Goal: Task Accomplishment & Management: Complete application form

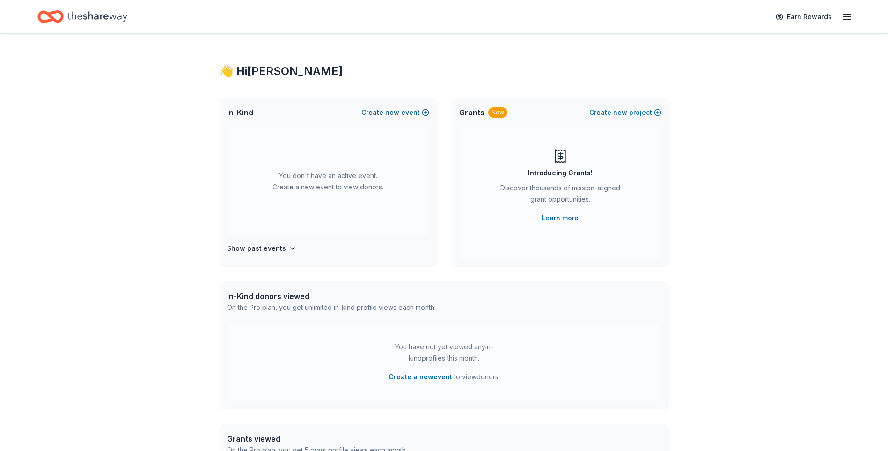
click at [403, 113] on button "Create new event" at bounding box center [396, 112] width 68 height 11
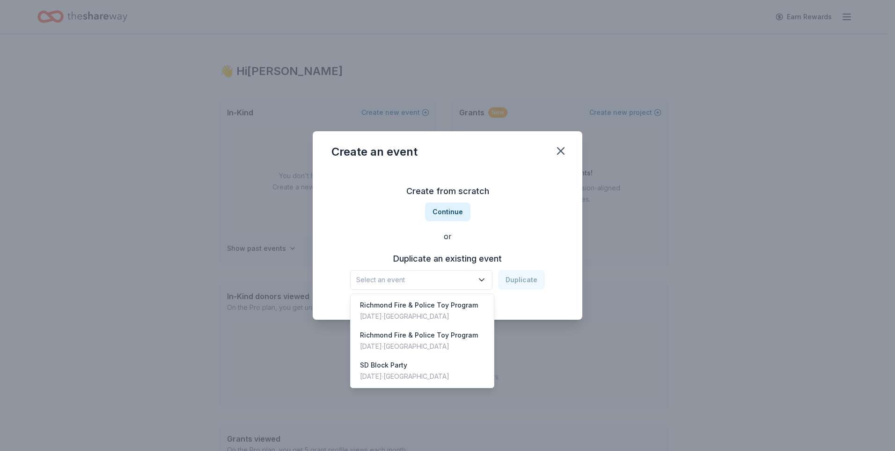
click at [424, 281] on span "Select an event" at bounding box center [414, 279] width 117 height 11
click at [417, 312] on div "Dec 07, 2024 · SF Bay Area" at bounding box center [419, 316] width 118 height 11
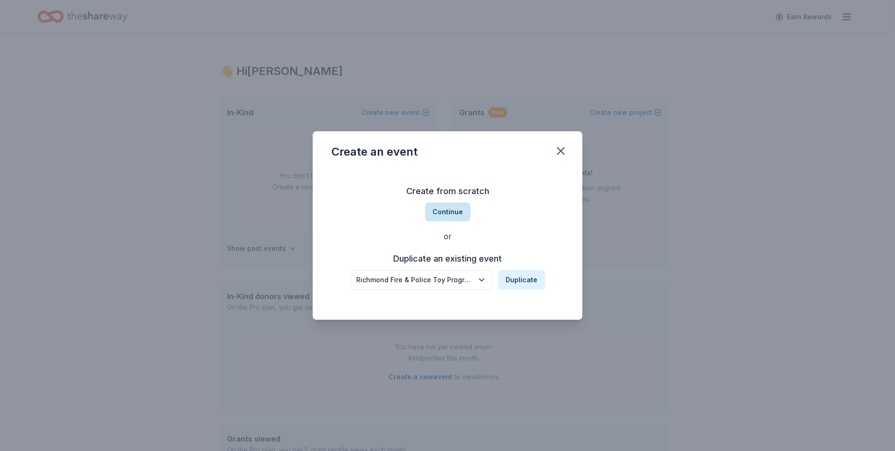
click at [456, 212] on button "Continue" at bounding box center [447, 211] width 45 height 19
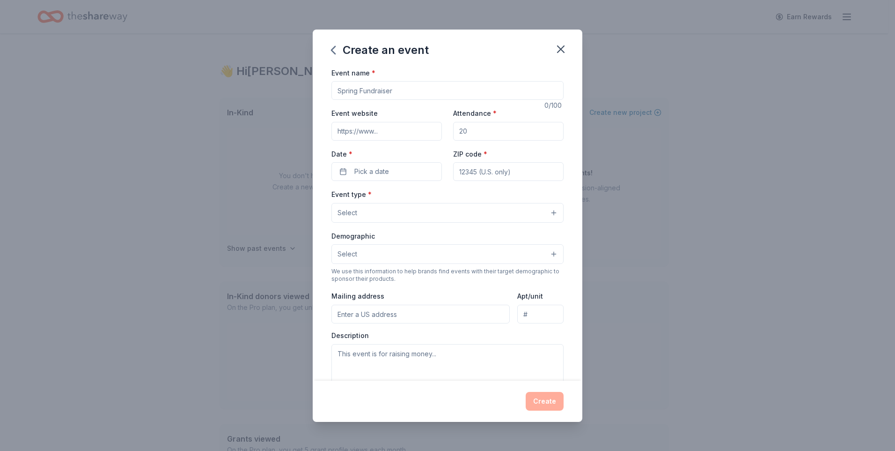
click at [402, 93] on input "Event name *" at bounding box center [448, 90] width 232 height 19
type input "Richmond Fire & Police Toy Program"
click at [475, 130] on input "Attendance *" at bounding box center [508, 131] width 111 height 19
drag, startPoint x: 475, startPoint y: 130, endPoint x: 361, endPoint y: 122, distance: 114.1
click at [362, 122] on div "Event website Attendance * Date * Pick a date ZIP code *" at bounding box center [448, 144] width 232 height 74
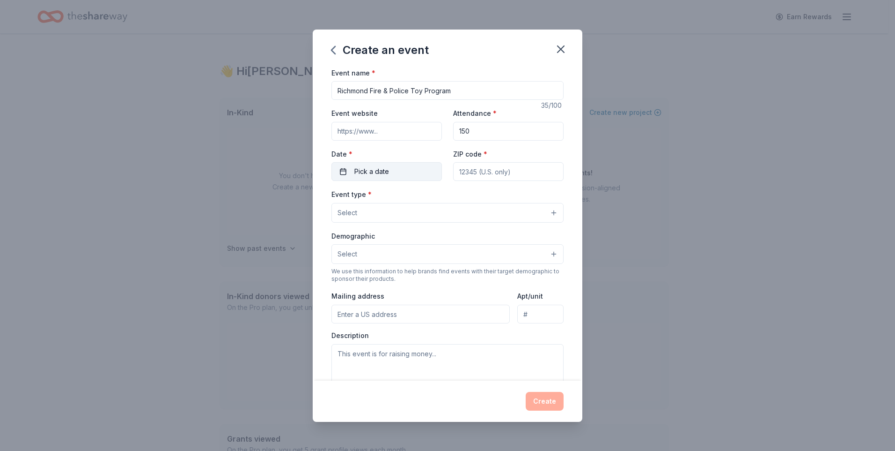
type input "150"
click at [376, 163] on button "Pick a date" at bounding box center [387, 171] width 111 height 19
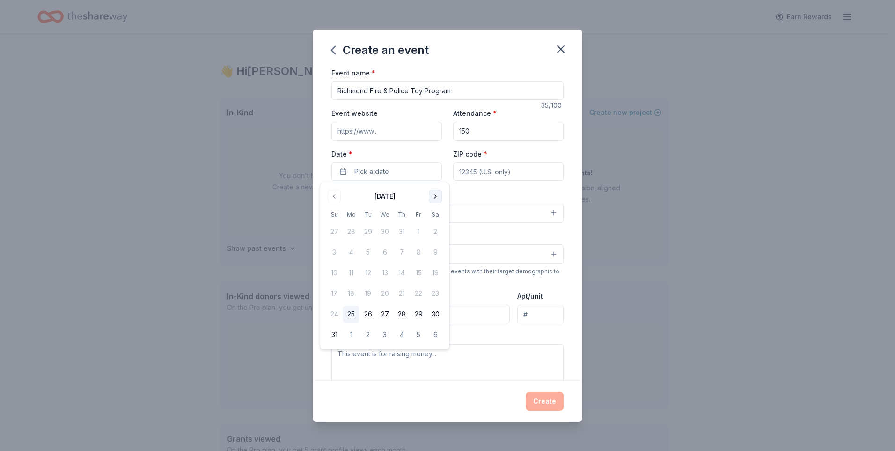
click at [435, 193] on button "Go to next month" at bounding box center [435, 196] width 13 height 13
click at [432, 274] on button "20" at bounding box center [435, 272] width 17 height 17
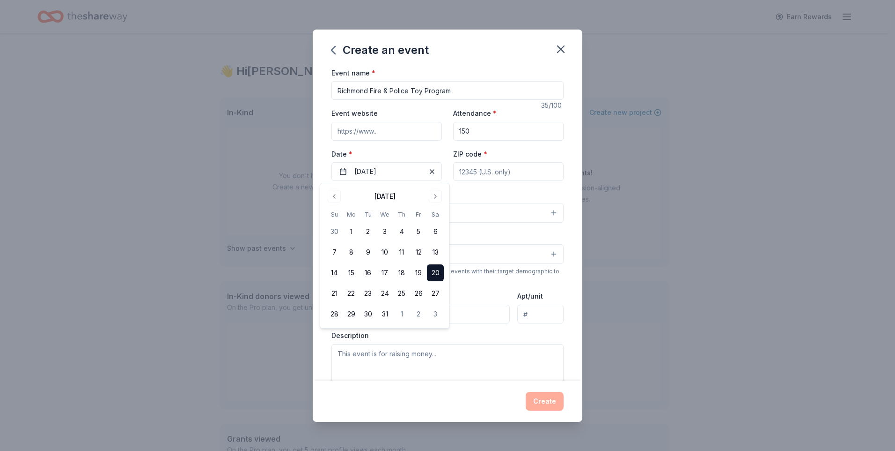
click at [506, 171] on input "ZIP code *" at bounding box center [508, 171] width 111 height 19
type input "94803"
click at [363, 203] on button "Select" at bounding box center [448, 213] width 232 height 20
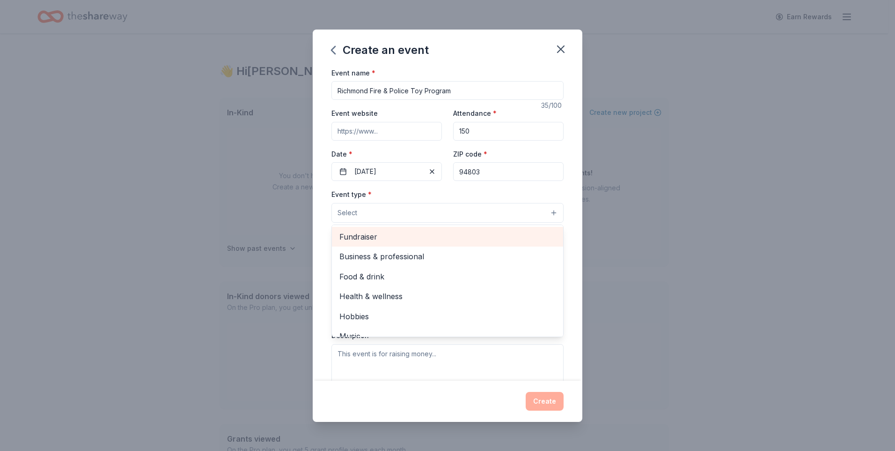
click at [396, 237] on span "Fundraiser" at bounding box center [448, 236] width 216 height 12
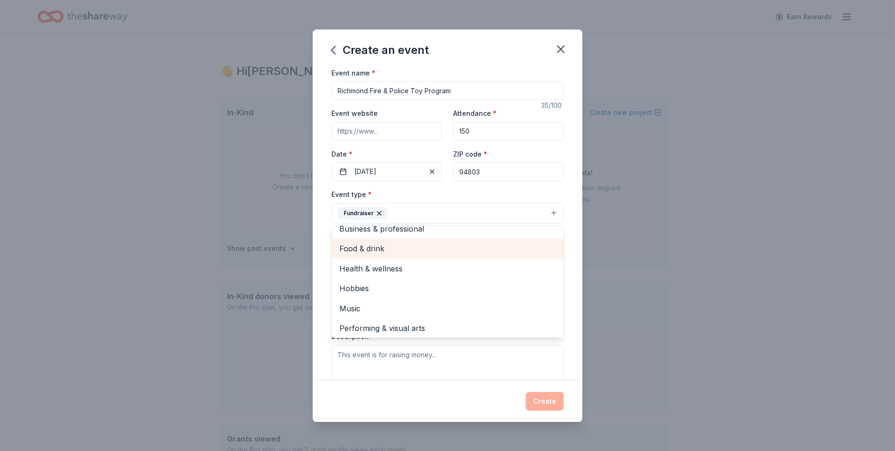
scroll to position [11, 0]
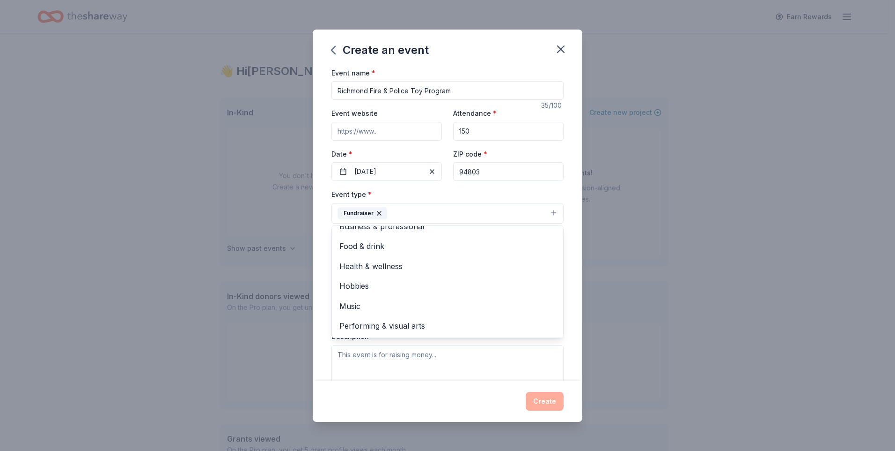
click at [317, 251] on div "Event name * Richmond Fire & Police Toy Program 35 /100 Event website Attendanc…" at bounding box center [448, 223] width 270 height 313
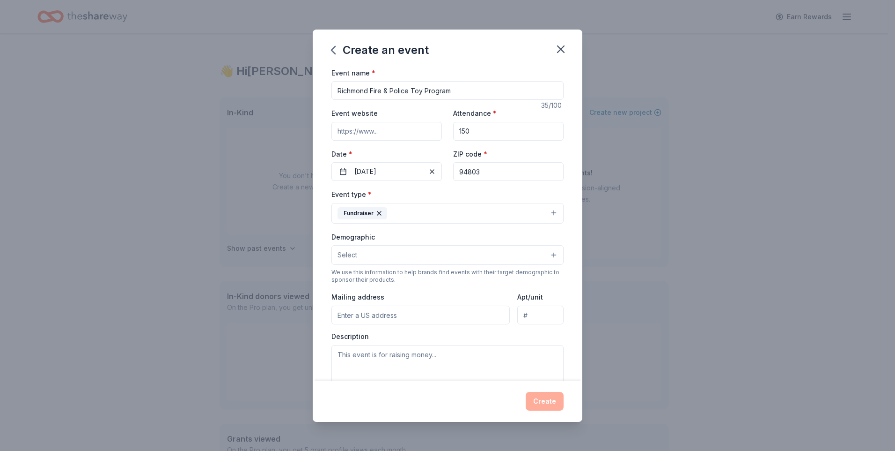
click at [379, 255] on button "Select" at bounding box center [448, 255] width 232 height 20
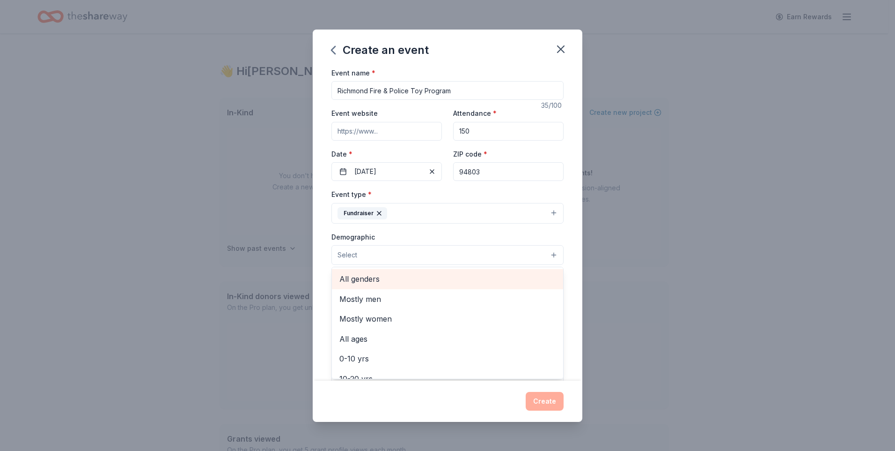
click at [378, 279] on span "All genders" at bounding box center [448, 279] width 216 height 12
click at [320, 264] on div "Event name * Richmond Fire & Police Toy Program 35 /100 Event website Attendanc…" at bounding box center [448, 223] width 270 height 313
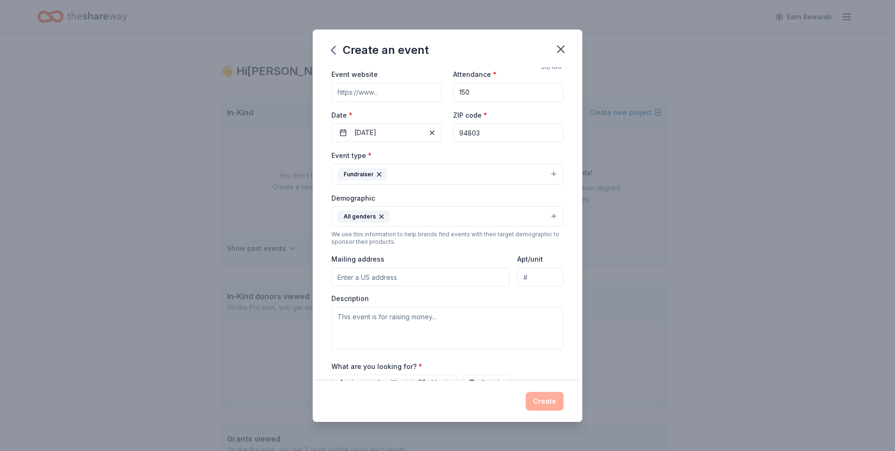
scroll to position [94, 0]
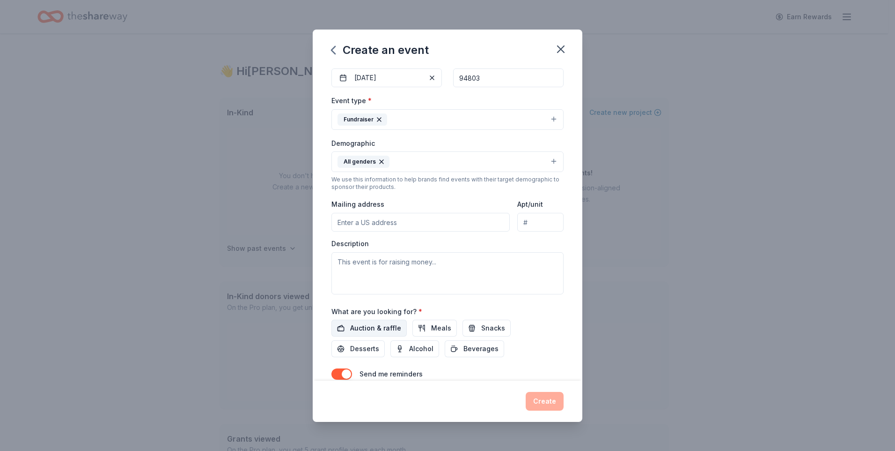
click at [379, 324] on span "Auction & raffle" at bounding box center [375, 327] width 51 height 11
click at [391, 221] on input "Mailing address" at bounding box center [421, 222] width 178 height 19
type input "PO Box 5373 Richmond CA 94805"
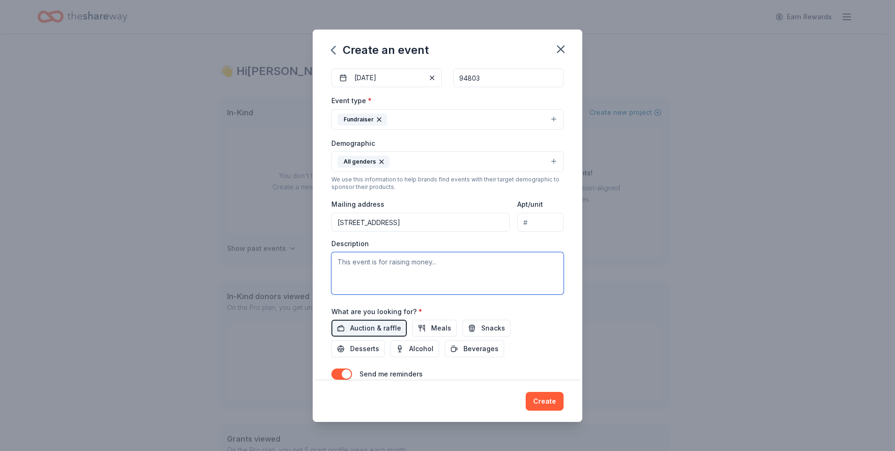
click at [479, 259] on textarea at bounding box center [448, 273] width 232 height 42
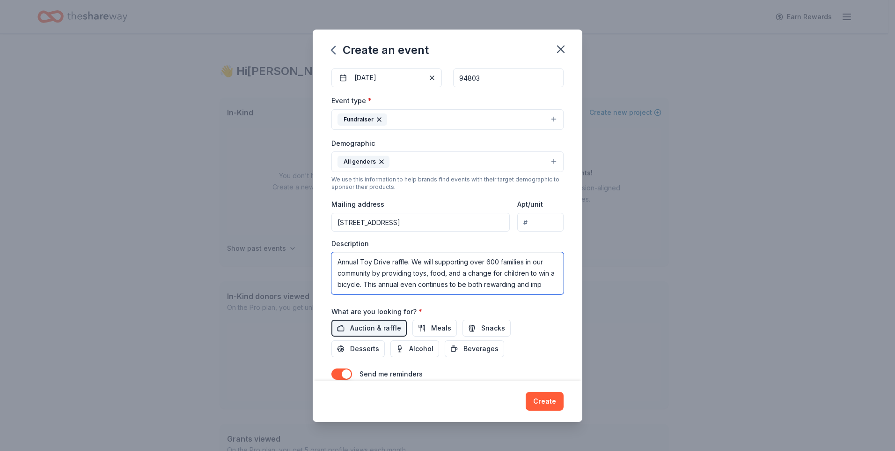
scroll to position [6, 0]
drag, startPoint x: 459, startPoint y: 259, endPoint x: 429, endPoint y: 253, distance: 30.5
click at [429, 253] on textarea "Annual Toy Drive raffle. We will supporting over 600 families in our community …" at bounding box center [448, 273] width 232 height 42
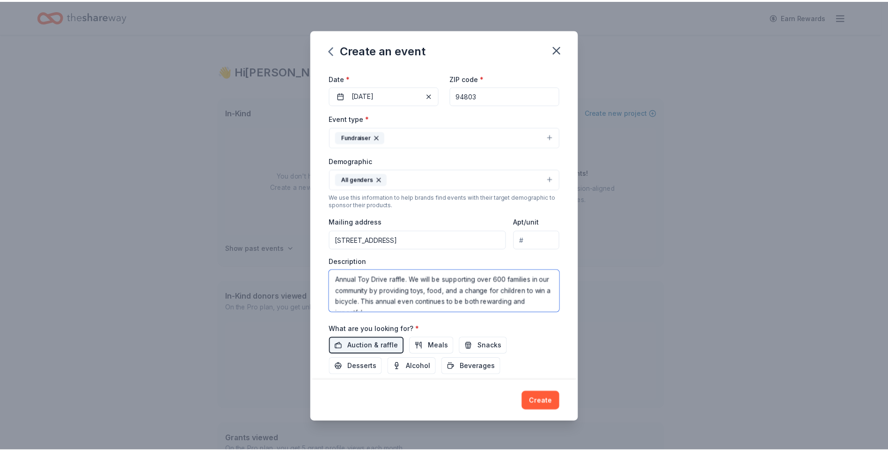
scroll to position [0, 0]
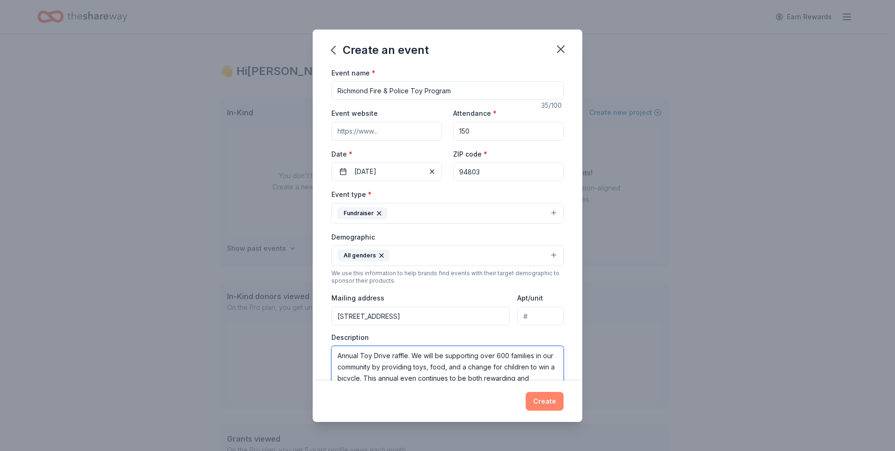
type textarea "Annual Toy Drive raffle. We will be supporting over 600 families in our communi…"
click at [547, 399] on button "Create" at bounding box center [545, 401] width 38 height 19
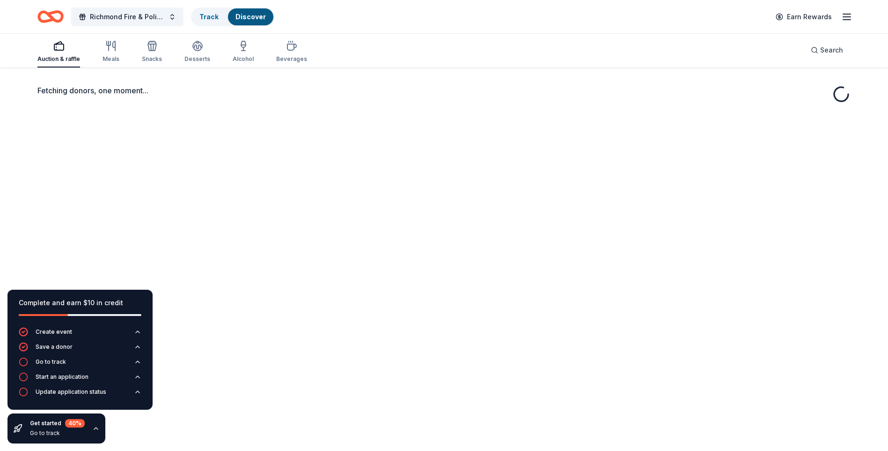
scroll to position [47, 0]
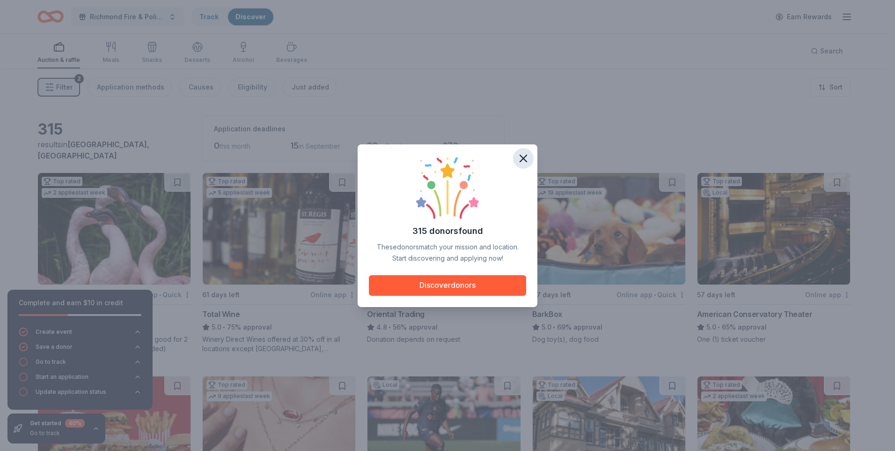
click at [525, 157] on icon "button" at bounding box center [523, 158] width 7 height 7
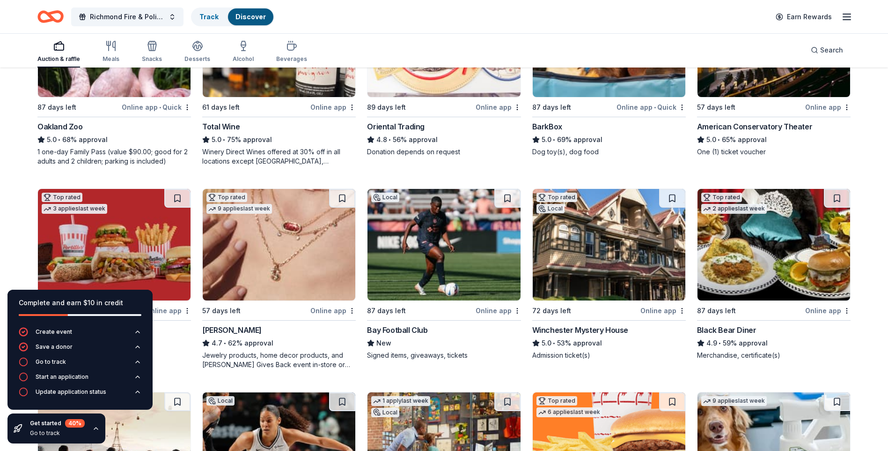
click at [8, 243] on div "315 results in Richmond, CA Application deadlines 0 this month 15 in September …" at bounding box center [444, 365] width 888 height 969
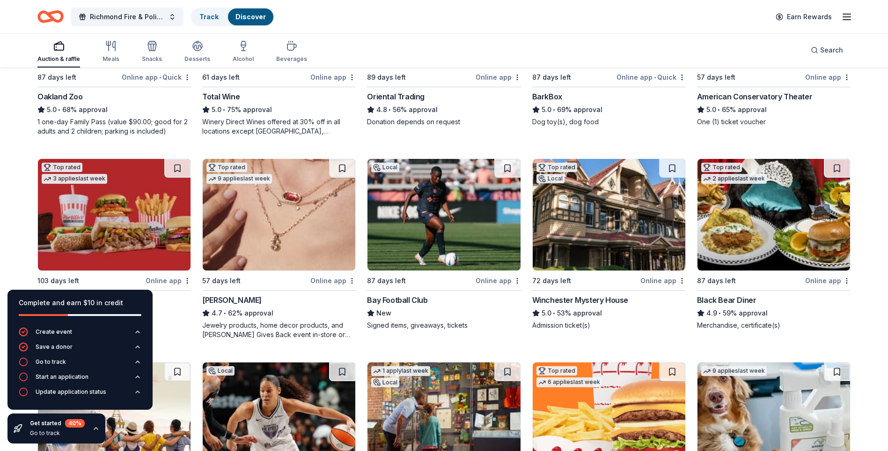
scroll to position [187, 0]
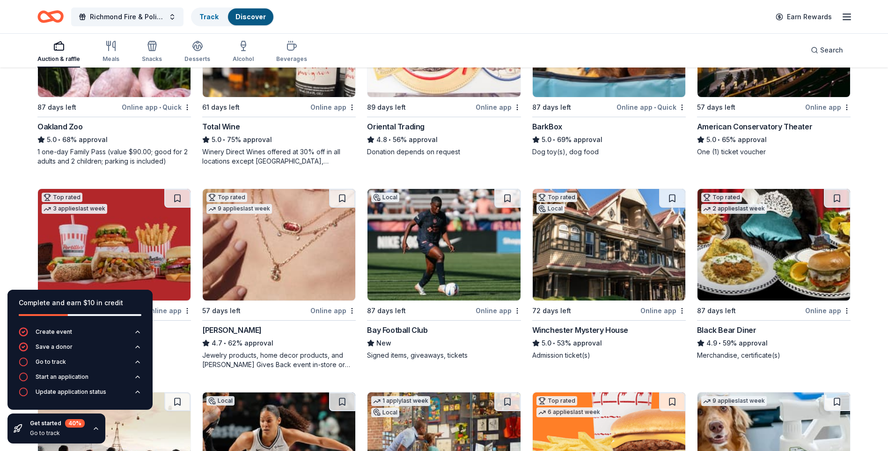
click at [69, 124] on div "Oakland Zoo" at bounding box center [59, 126] width 45 height 11
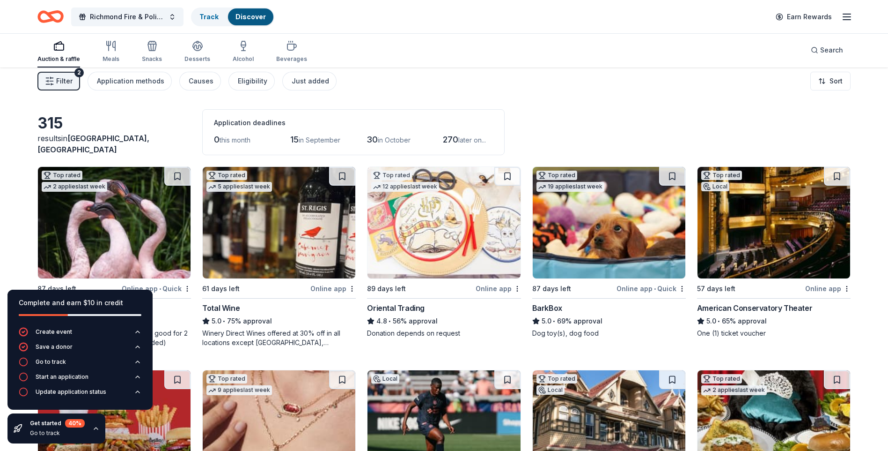
scroll to position [0, 0]
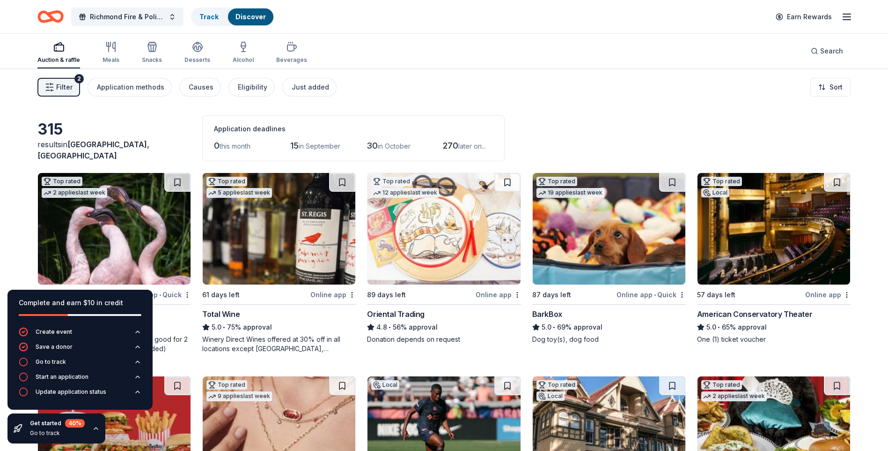
click at [128, 225] on img at bounding box center [114, 228] width 153 height 111
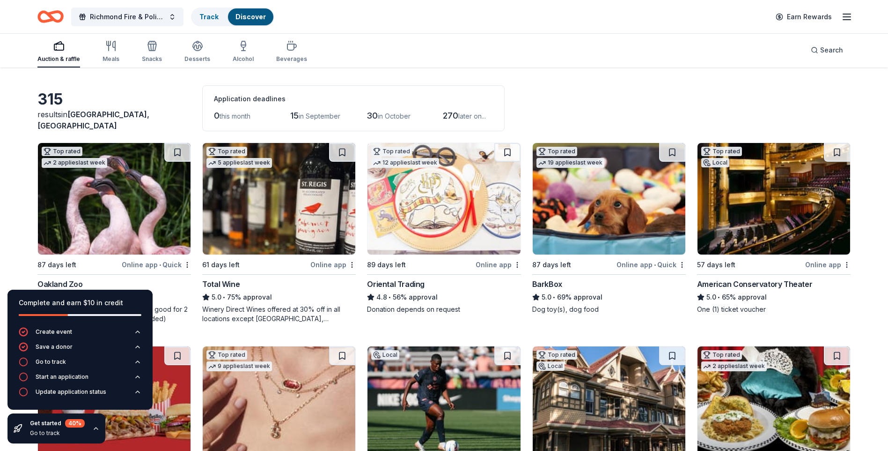
scroll to position [47, 0]
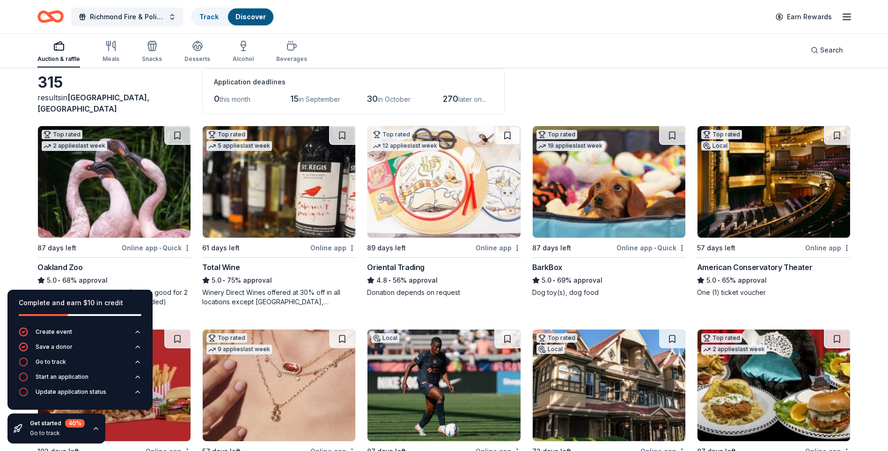
click at [748, 173] on img at bounding box center [774, 181] width 153 height 111
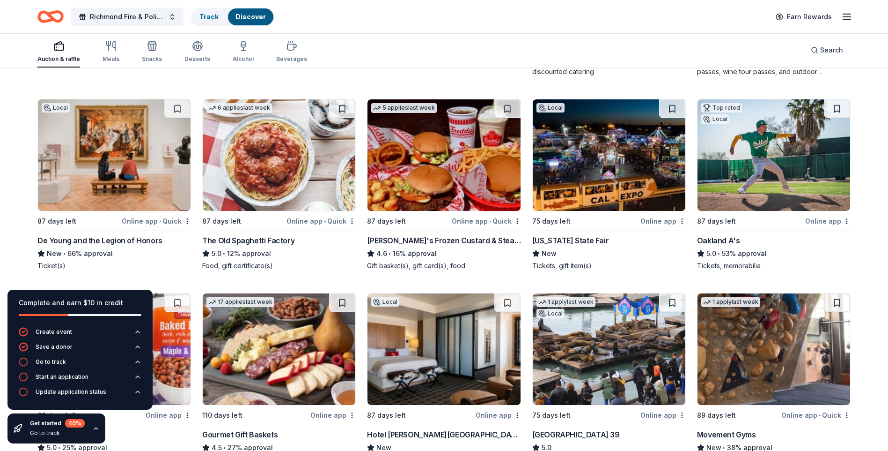
scroll to position [890, 0]
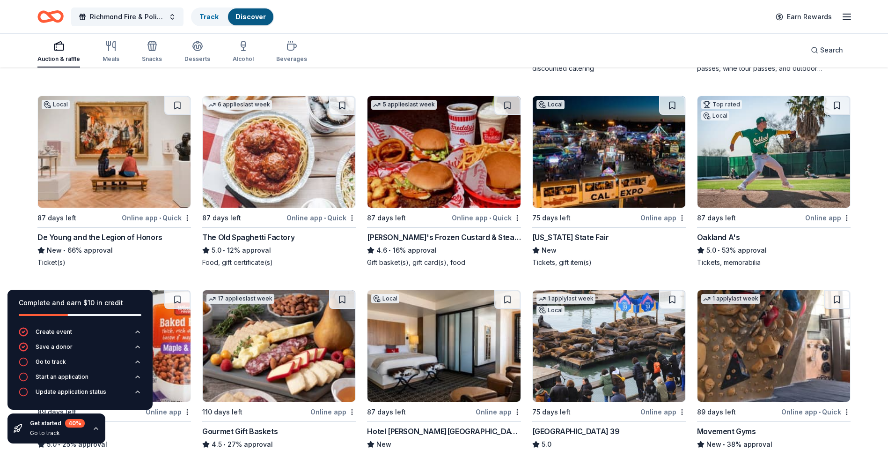
click at [761, 154] on img at bounding box center [774, 151] width 153 height 111
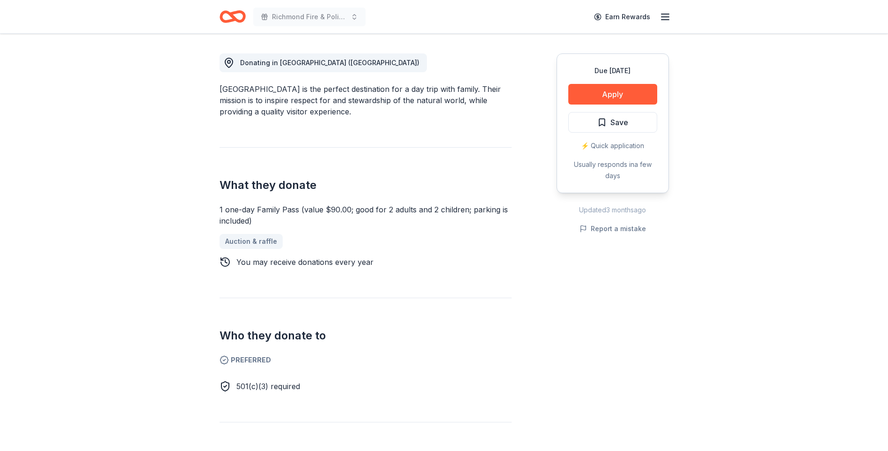
scroll to position [281, 0]
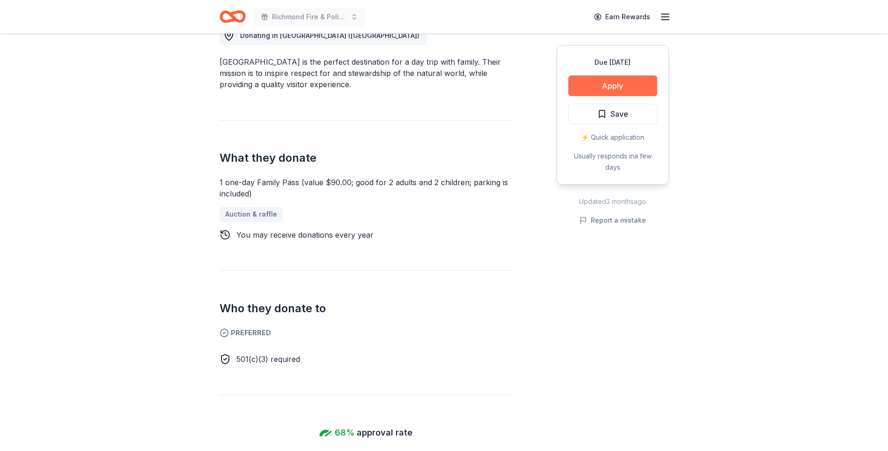
click at [615, 87] on button "Apply" at bounding box center [613, 85] width 89 height 21
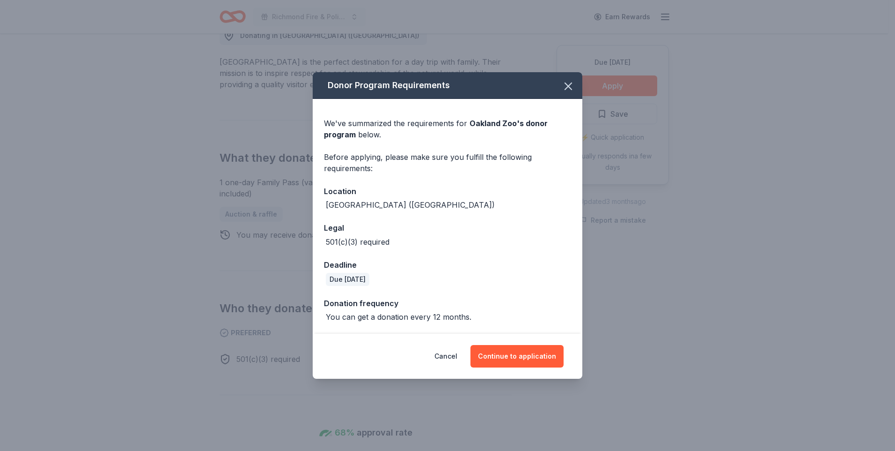
click at [627, 278] on div "Donor Program Requirements We've summarized the requirements for Oakland Zoo 's…" at bounding box center [447, 225] width 895 height 451
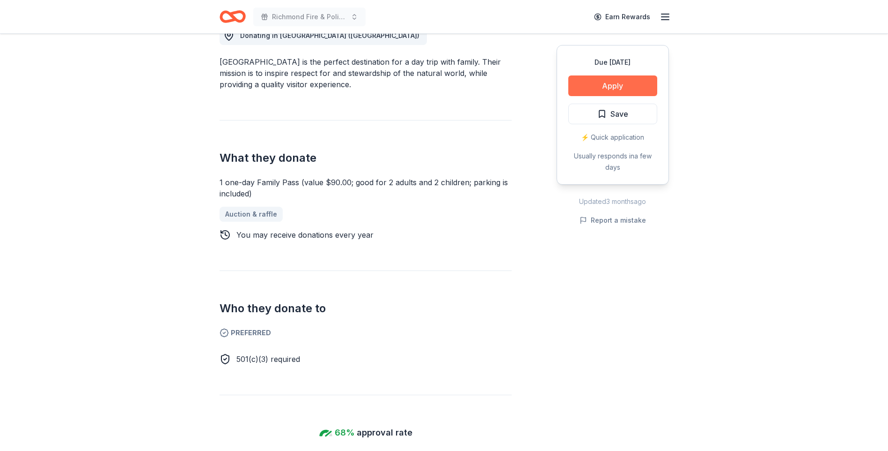
click at [633, 86] on button "Apply" at bounding box center [613, 85] width 89 height 21
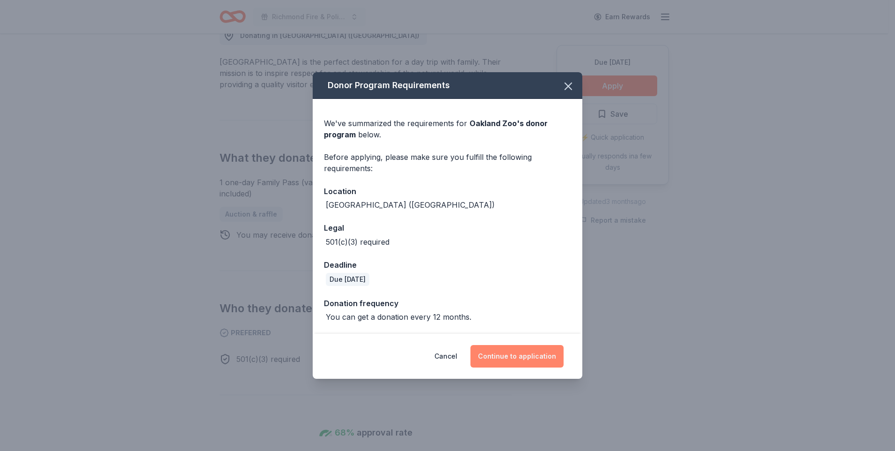
click at [498, 361] on button "Continue to application" at bounding box center [517, 356] width 93 height 22
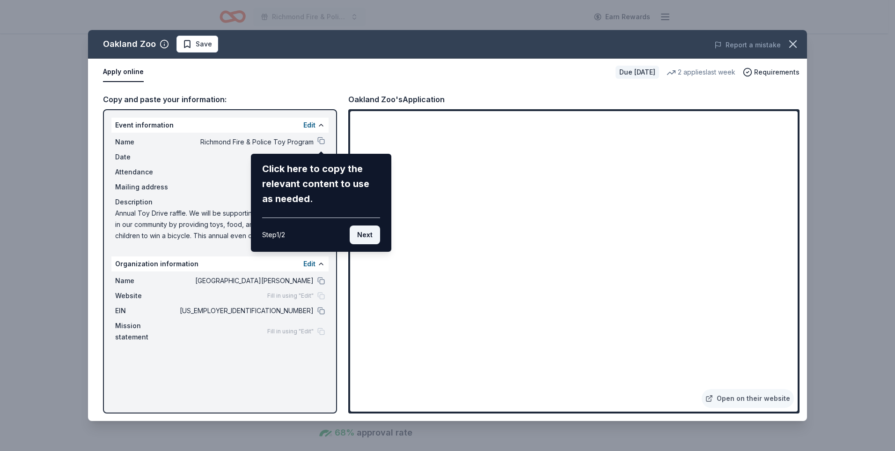
click at [359, 237] on button "Next" at bounding box center [365, 234] width 30 height 19
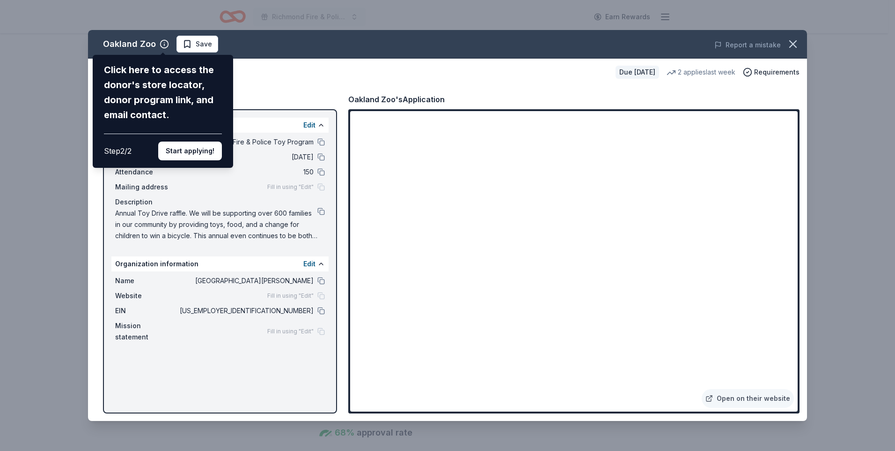
click at [244, 281] on div "Oakland Zoo Click here to access the donor's store locator, donor program link,…" at bounding box center [447, 225] width 719 height 391
click at [316, 263] on div "Oakland Zoo Click here to access the donor's store locator, donor program link,…" at bounding box center [447, 225] width 719 height 391
click at [173, 149] on button "Start applying!" at bounding box center [190, 150] width 64 height 19
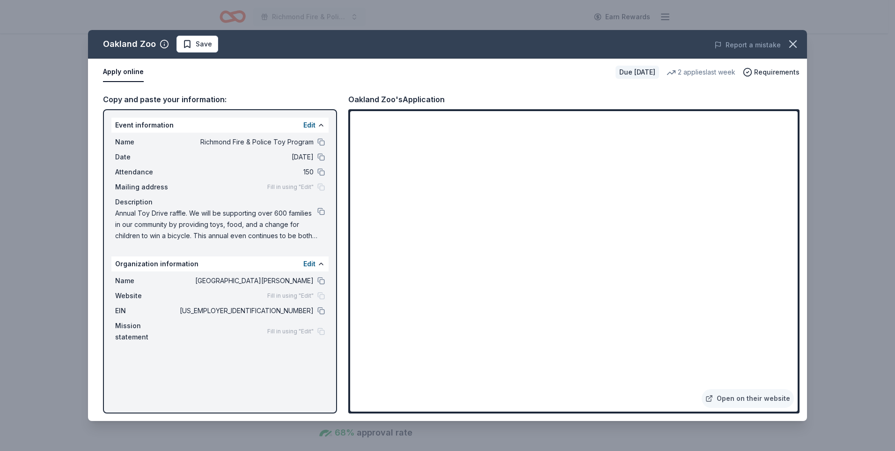
drag, startPoint x: 305, startPoint y: 260, endPoint x: 313, endPoint y: 268, distance: 10.9
click at [305, 261] on div "Oakland Zoo Save Report a mistake Apply online Due in 87 days 2 applies last we…" at bounding box center [447, 225] width 719 height 391
click at [315, 262] on div "Oakland Zoo Save Report a mistake Apply online Due in 87 days 2 applies last we…" at bounding box center [447, 225] width 719 height 391
click at [321, 263] on div "Oakland Zoo Save Report a mistake Apply online Due in 87 days 2 applies last we…" at bounding box center [447, 225] width 719 height 391
click at [320, 264] on button at bounding box center [321, 263] width 7 height 7
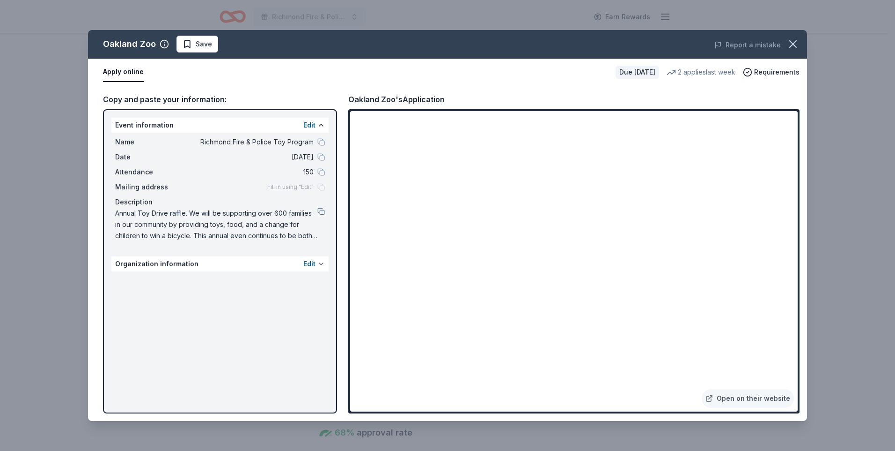
click at [318, 264] on button at bounding box center [321, 263] width 7 height 7
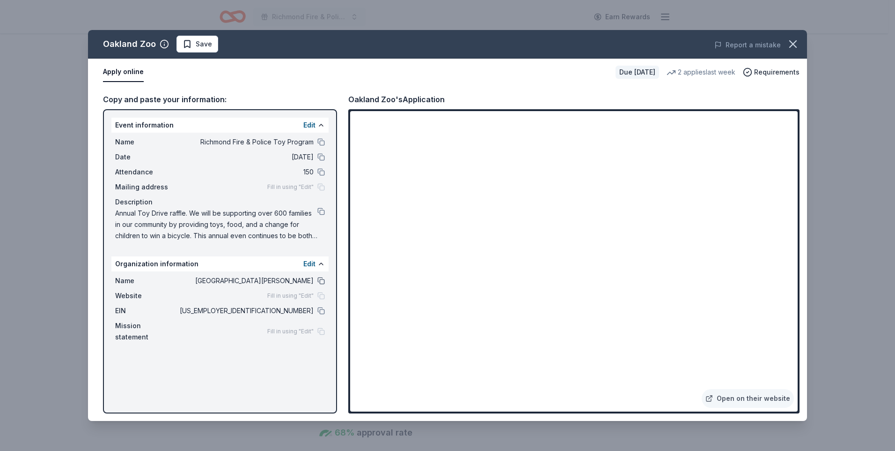
click at [320, 278] on button at bounding box center [321, 280] width 7 height 7
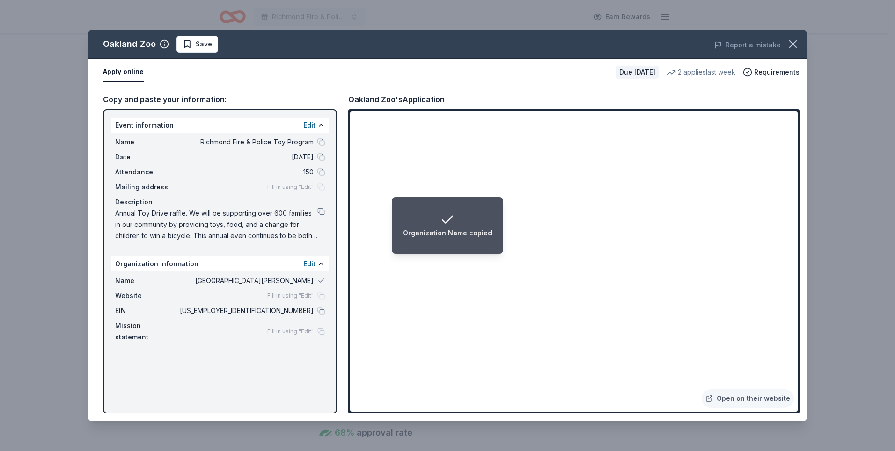
click at [306, 281] on span "St. David of Wales Catholic School" at bounding box center [246, 280] width 136 height 11
click at [321, 279] on button at bounding box center [321, 280] width 7 height 7
click at [273, 280] on span "St. David of Wales Catholic School" at bounding box center [246, 280] width 136 height 11
click at [151, 280] on span "Name" at bounding box center [146, 280] width 63 height 11
click at [145, 265] on div "Organization information Edit" at bounding box center [219, 263] width 217 height 15
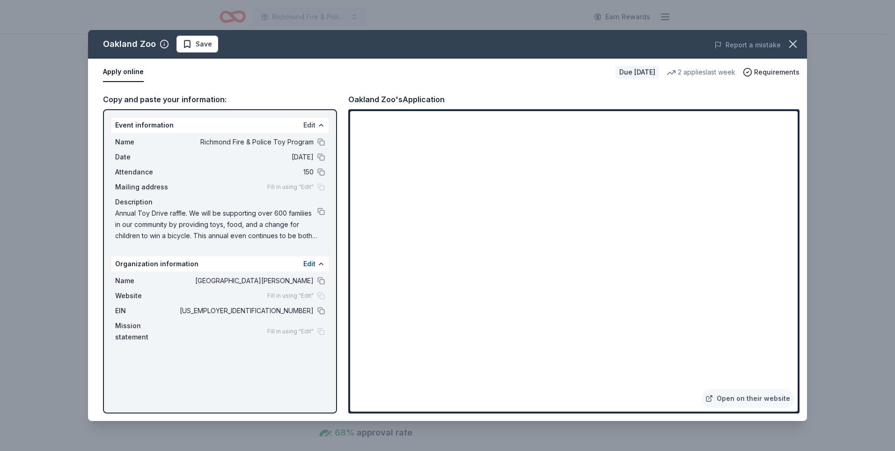
click at [311, 129] on button "Edit" at bounding box center [309, 124] width 12 height 11
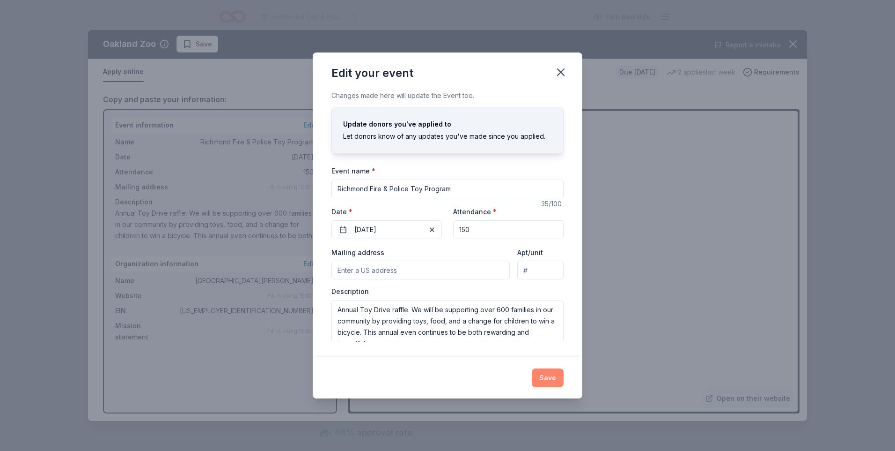
click at [557, 373] on button "Save" at bounding box center [548, 377] width 32 height 19
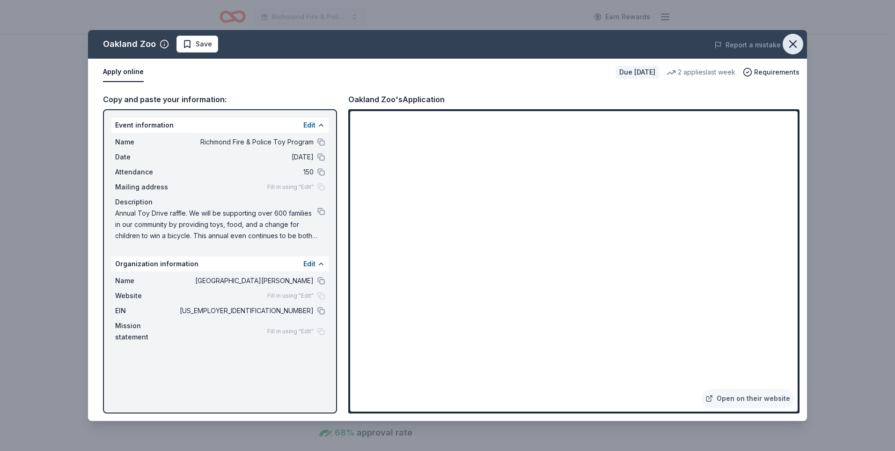
click at [791, 46] on icon "button" at bounding box center [793, 43] width 13 height 13
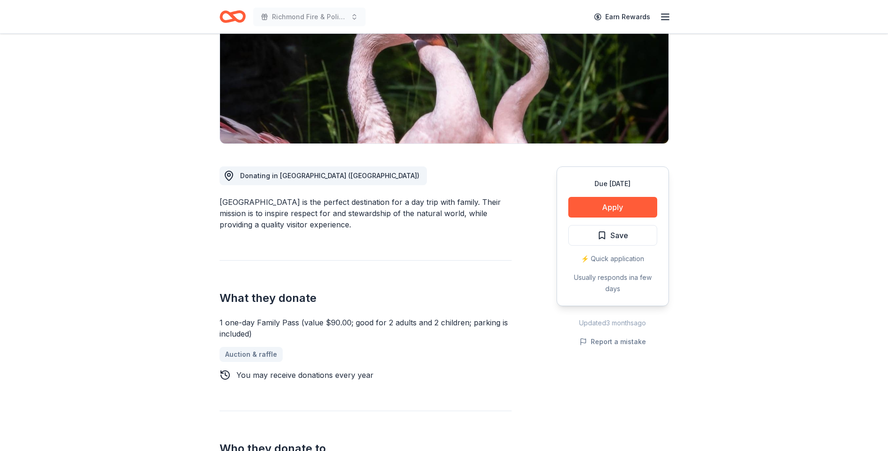
scroll to position [0, 0]
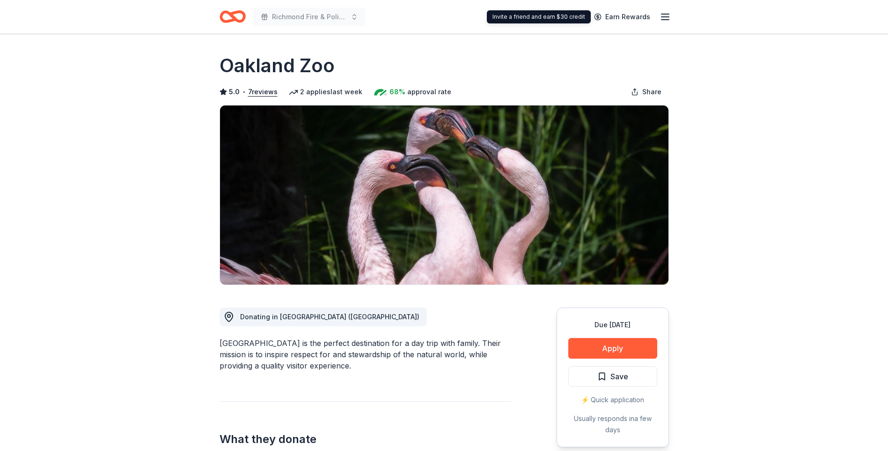
click at [664, 18] on icon "button" at bounding box center [665, 16] width 11 height 11
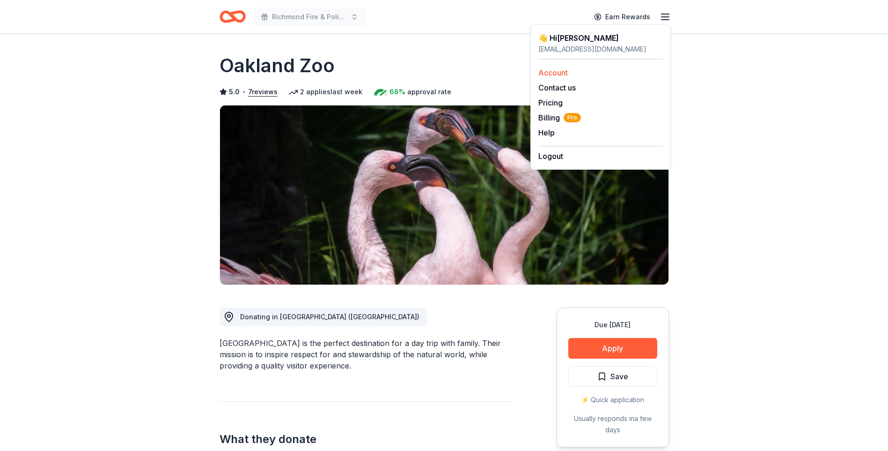
click at [564, 71] on link "Account" at bounding box center [554, 72] width 30 height 9
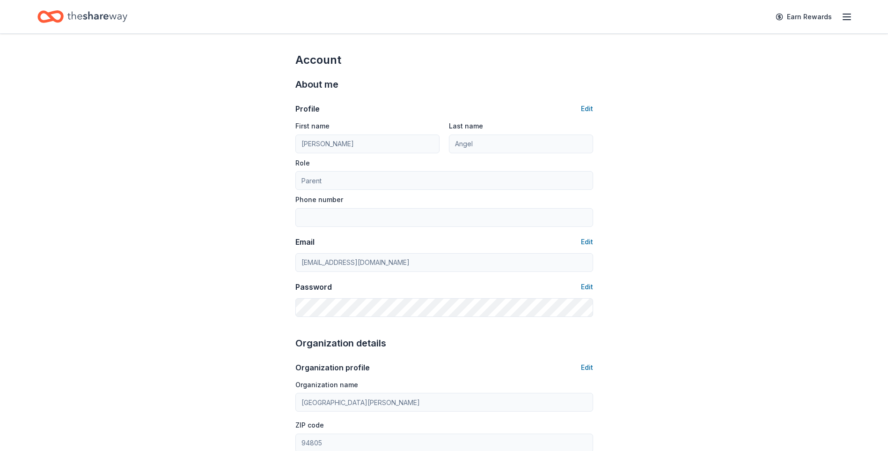
click at [595, 111] on div "Account About me Profile Edit First name Ana Last name Angel Role Parent Phone …" at bounding box center [445, 452] width 328 height 836
click at [590, 106] on button "Edit" at bounding box center [587, 108] width 12 height 11
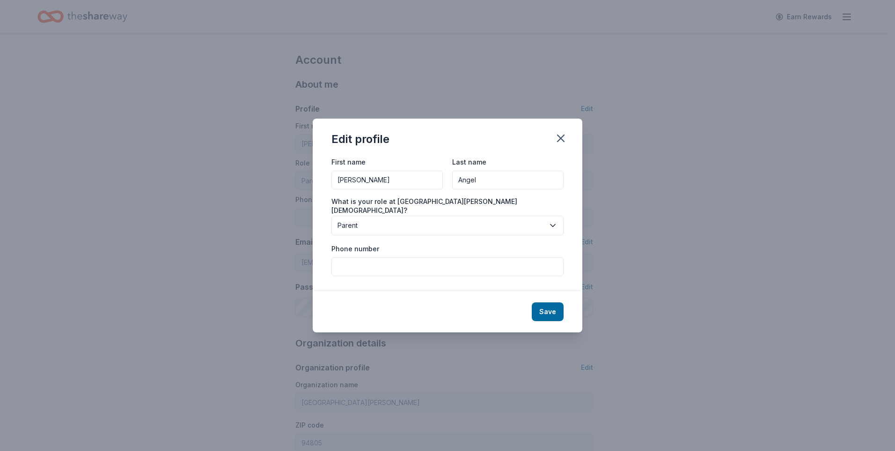
click at [385, 229] on button "Parent" at bounding box center [448, 225] width 232 height 20
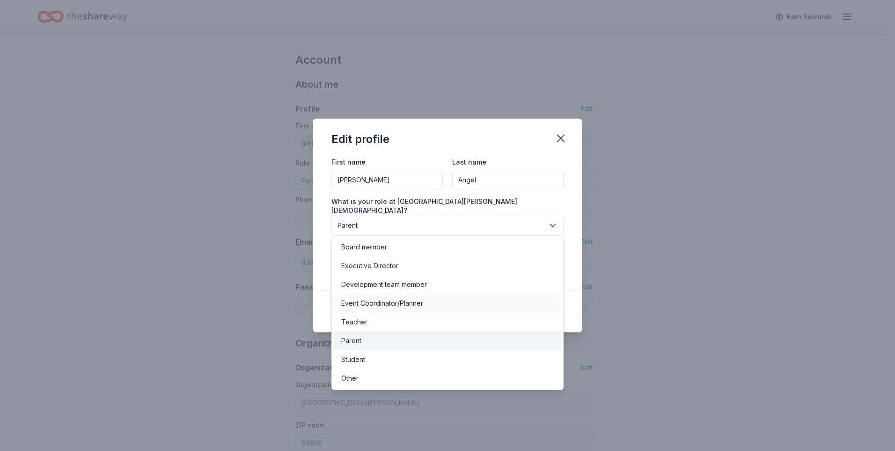
click at [394, 301] on div "Event Coordinator/Planner" at bounding box center [382, 302] width 82 height 11
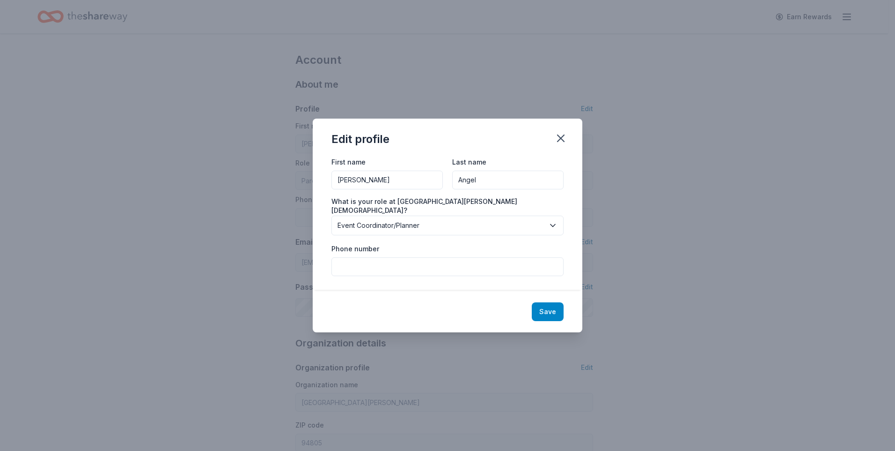
click at [547, 311] on button "Save" at bounding box center [548, 311] width 32 height 19
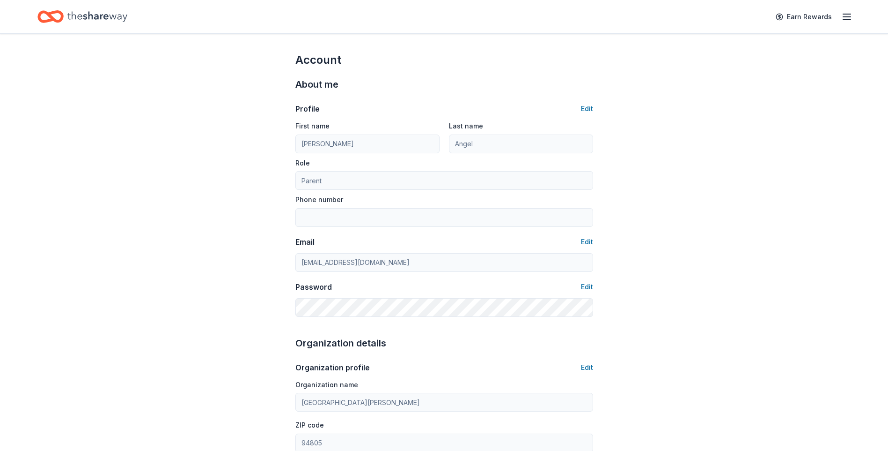
type input "Event Coordinator/Planner"
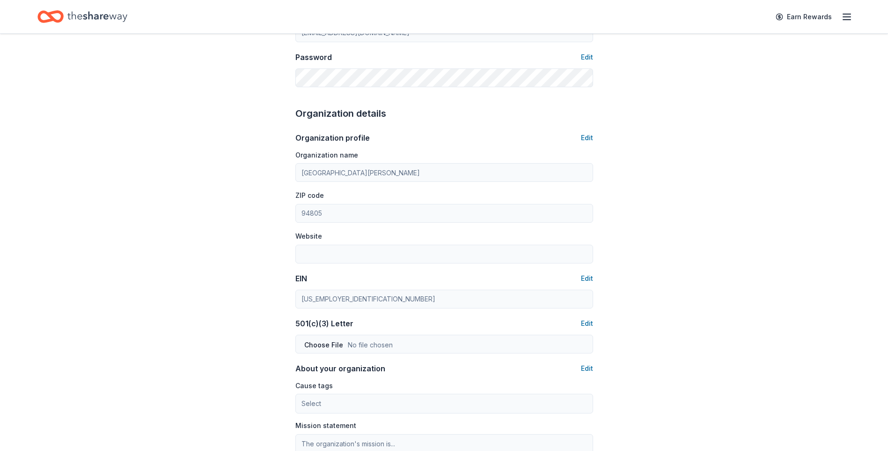
scroll to position [234, 0]
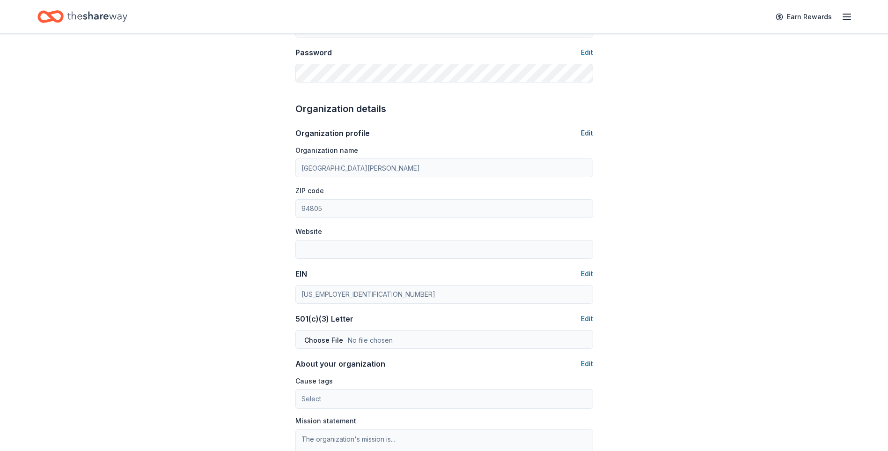
click at [591, 131] on button "Edit" at bounding box center [587, 132] width 12 height 11
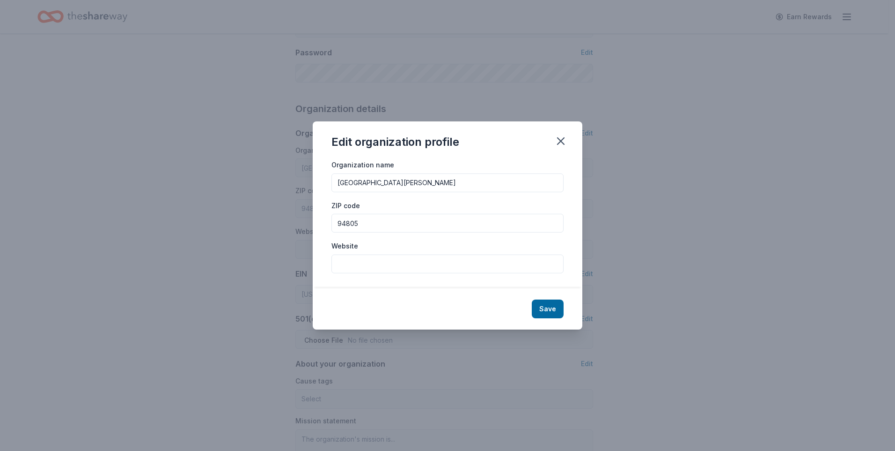
drag, startPoint x: 454, startPoint y: 180, endPoint x: 59, endPoint y: 153, distance: 396.2
click at [59, 153] on div "Edit organization profile Organization name St. David of Wales Catholic School …" at bounding box center [447, 225] width 895 height 451
type input "Richmond Fire & Police Toy Program"
click at [400, 264] on input "Website" at bounding box center [448, 263] width 232 height 19
click at [377, 267] on input "Website" at bounding box center [448, 263] width 232 height 19
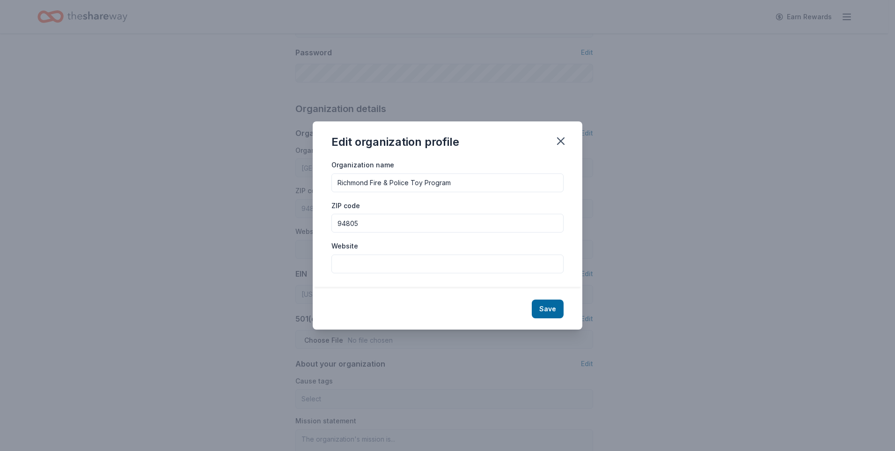
paste input "[URL][DOMAIN_NAME]"
type input "[URL][DOMAIN_NAME]"
click at [547, 304] on button "Save" at bounding box center [548, 308] width 32 height 19
type input "Richmond Fire & Police Toy Program"
type input "[URL][DOMAIN_NAME]"
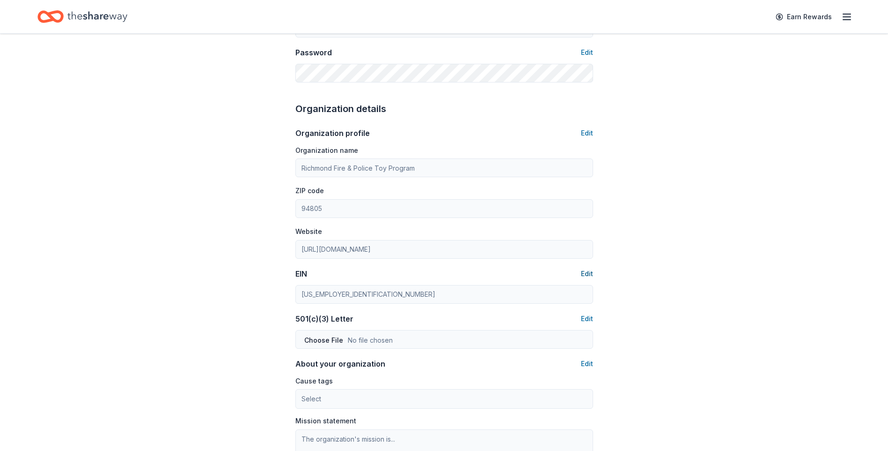
click at [585, 271] on button "Edit" at bounding box center [587, 273] width 12 height 11
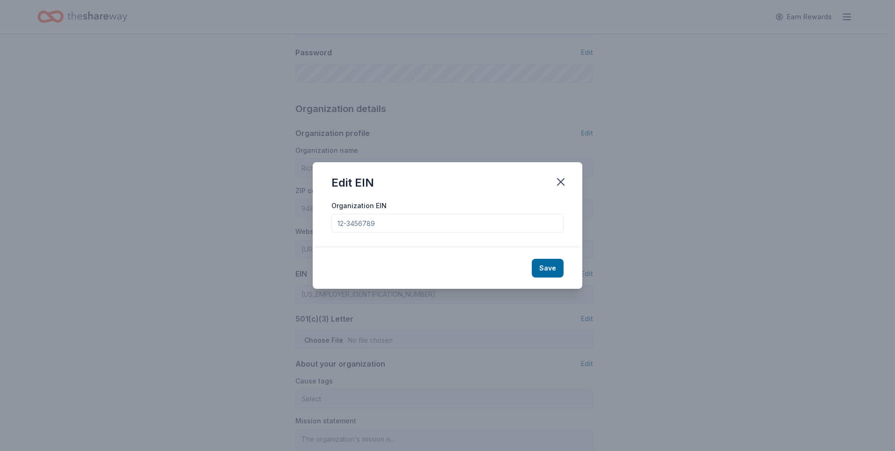
click at [391, 222] on input "Organization EIN" at bounding box center [448, 223] width 232 height 19
type input "24-0567794"
click at [550, 264] on button "Save" at bounding box center [548, 268] width 32 height 19
type input "24-0567794"
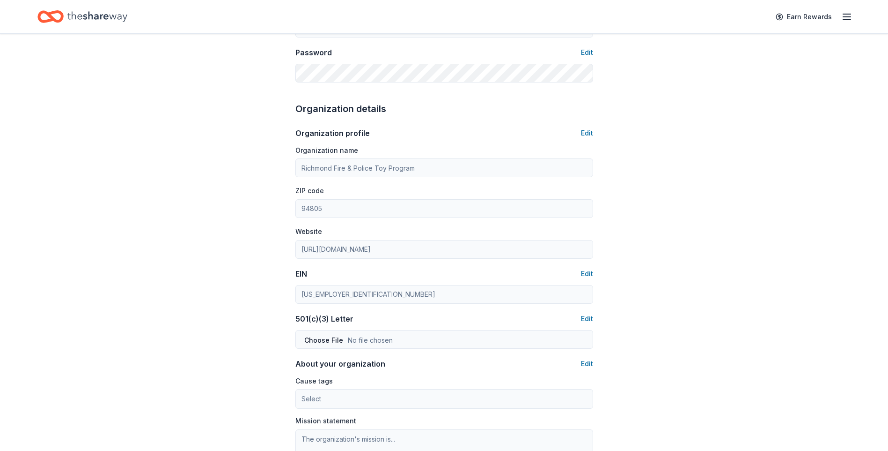
scroll to position [281, 0]
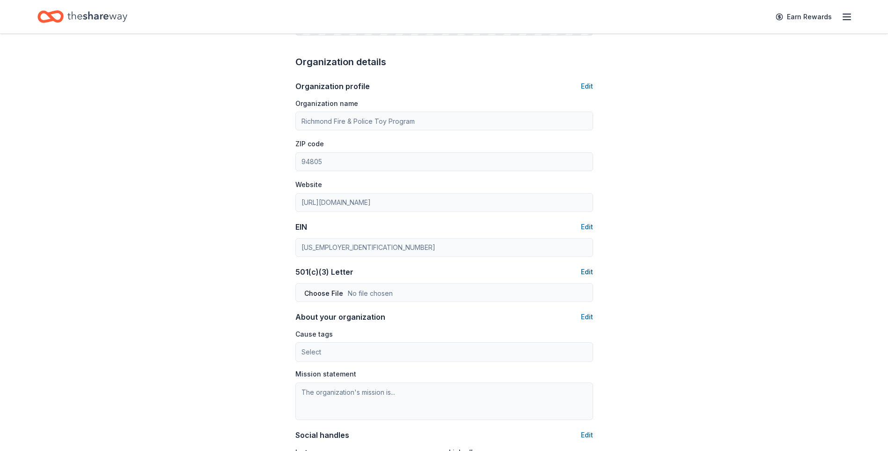
click at [593, 270] on button "Edit" at bounding box center [587, 271] width 12 height 11
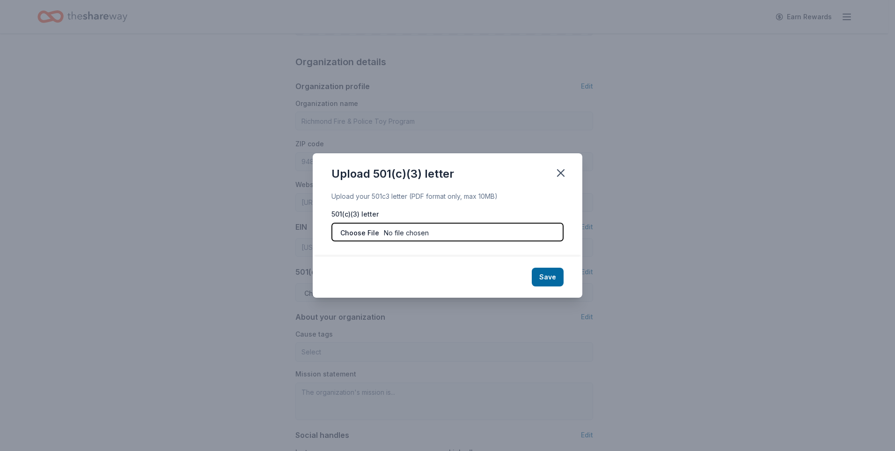
click at [424, 233] on input "file" at bounding box center [448, 231] width 232 height 19
type input "C:\fakepath\RichmondToy_DeterminationLetter.pdf"
click at [563, 280] on div "Save" at bounding box center [448, 276] width 270 height 41
click at [559, 279] on button "Save" at bounding box center [548, 276] width 32 height 19
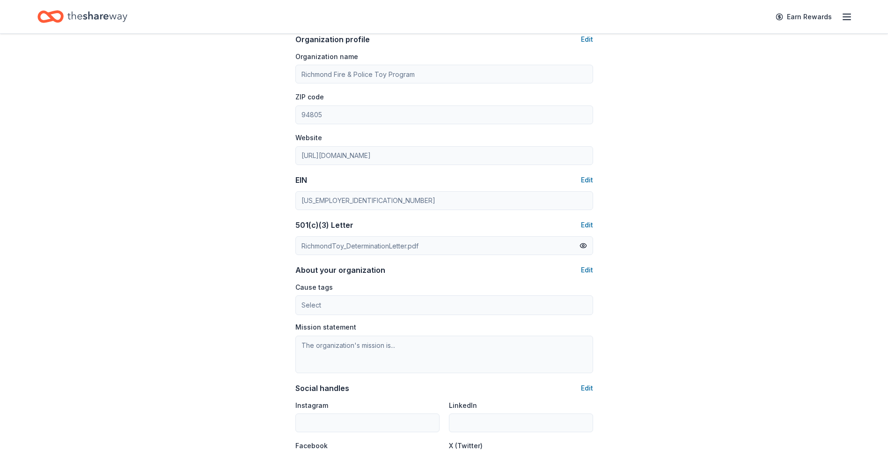
scroll to position [375, 0]
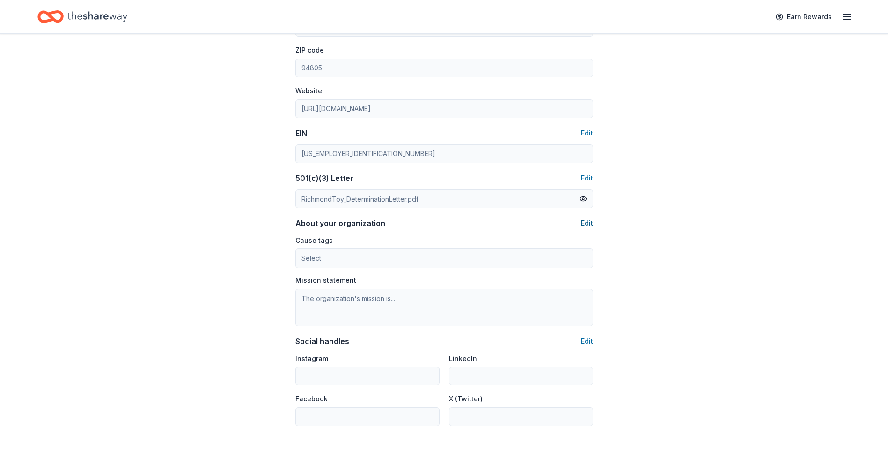
click at [584, 222] on button "Edit" at bounding box center [587, 222] width 12 height 11
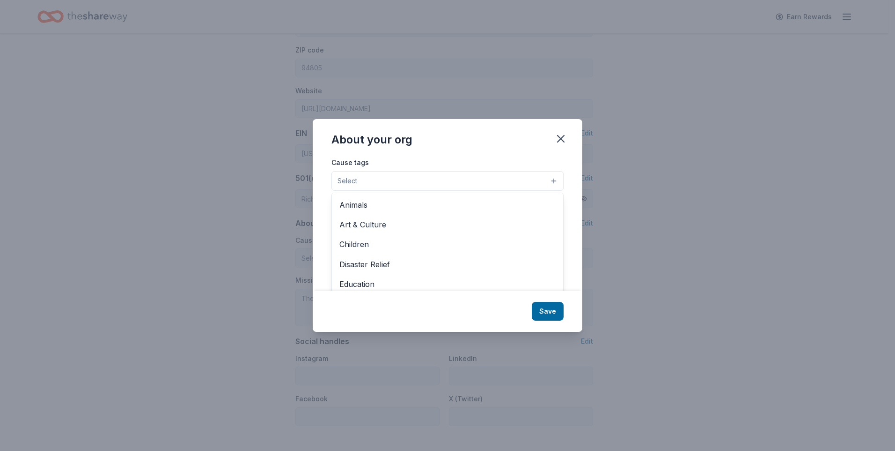
click at [390, 180] on button "Select" at bounding box center [448, 181] width 232 height 20
click at [370, 240] on span "Children" at bounding box center [448, 244] width 216 height 12
click at [548, 311] on div "About your org Cause tags Children Animals Art & Culture Disaster Relief Educat…" at bounding box center [448, 225] width 270 height 214
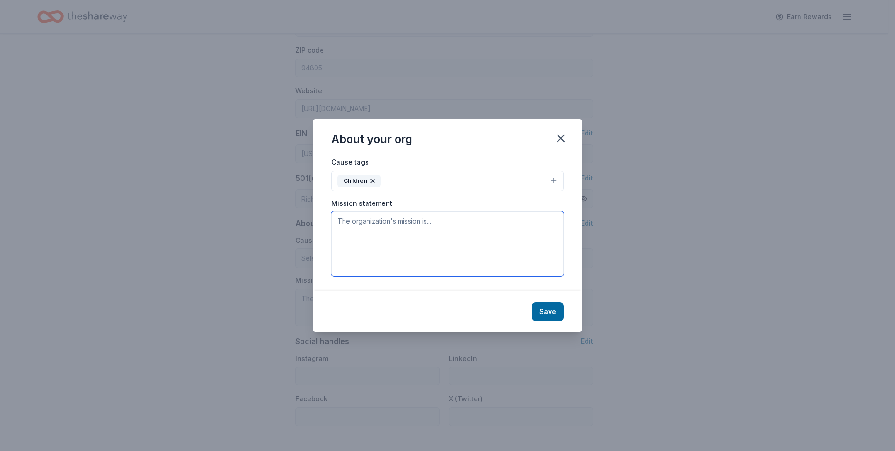
click at [434, 217] on textarea at bounding box center [448, 243] width 232 height 65
click at [392, 226] on textarea at bounding box center [448, 243] width 232 height 65
click at [547, 306] on button "Save" at bounding box center [548, 311] width 32 height 19
click at [552, 316] on div "Save" at bounding box center [448, 311] width 270 height 41
click at [552, 311] on div "Save" at bounding box center [448, 311] width 270 height 41
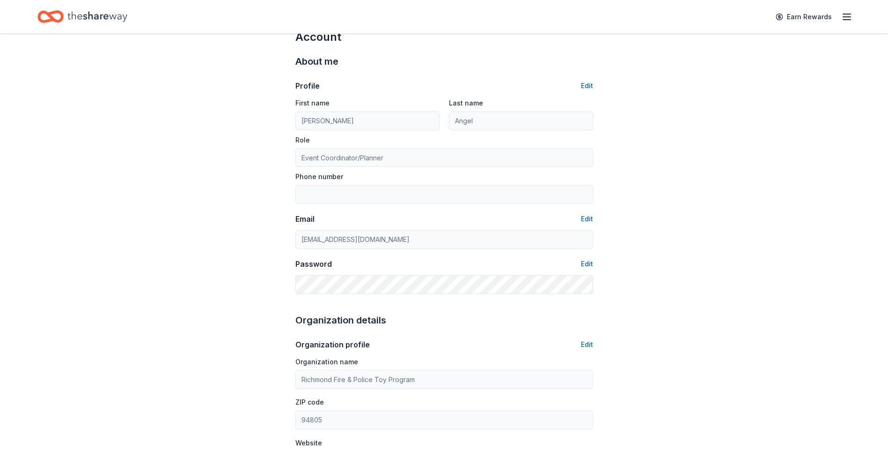
scroll to position [0, 0]
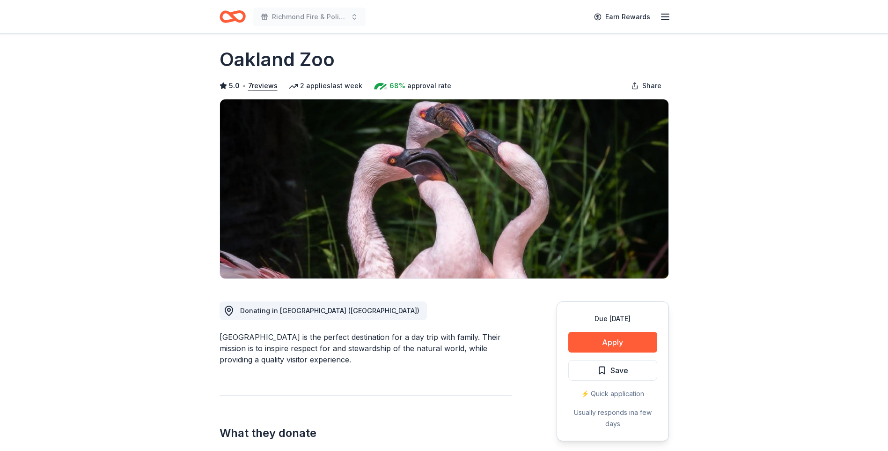
scroll to position [47, 0]
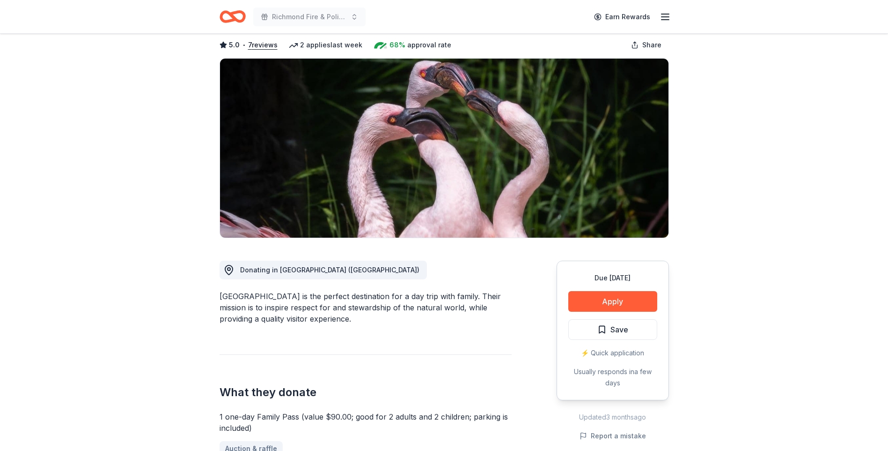
click at [618, 290] on div "Due in 87 days Apply Save ⚡️ Quick application Usually responds in a few days" at bounding box center [613, 330] width 112 height 140
click at [619, 302] on button "Apply" at bounding box center [613, 301] width 89 height 21
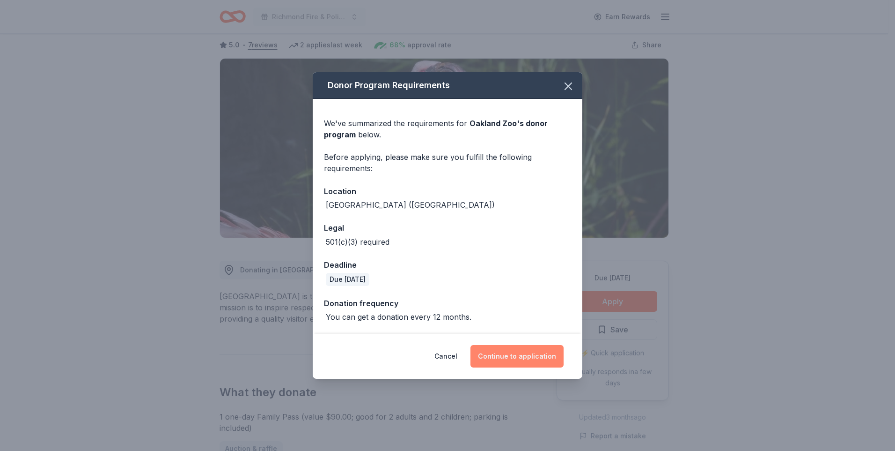
click at [525, 353] on button "Continue to application" at bounding box center [517, 356] width 93 height 22
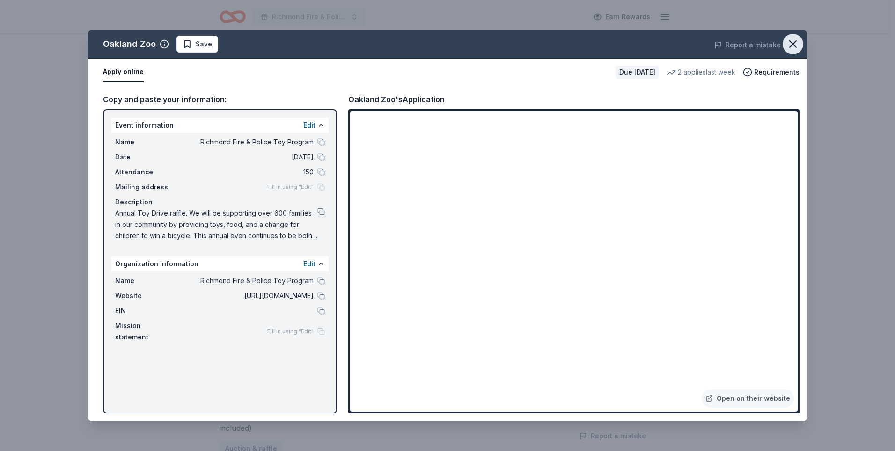
click at [796, 45] on icon "button" at bounding box center [793, 43] width 13 height 13
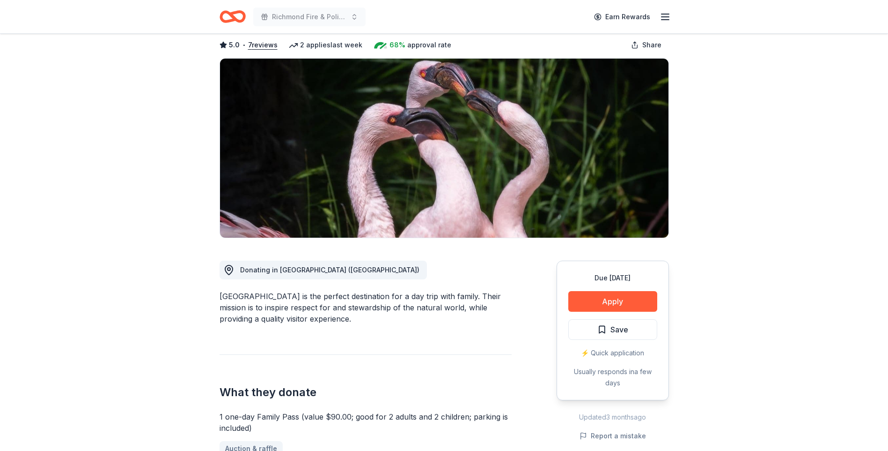
scroll to position [0, 0]
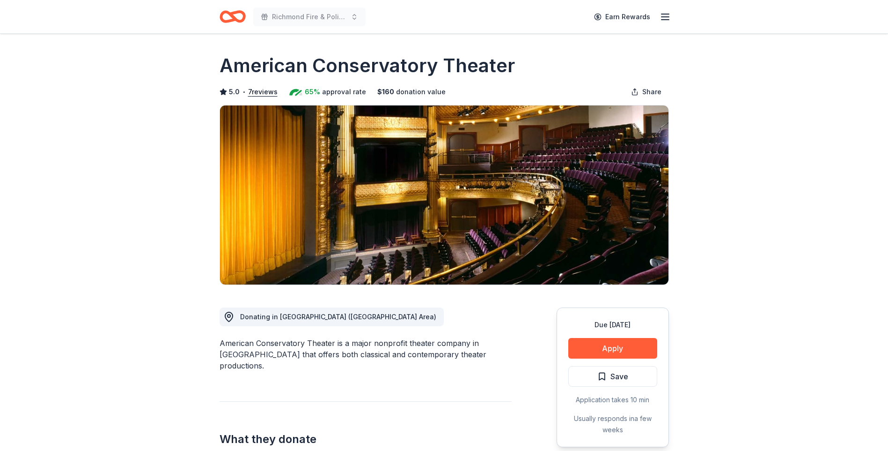
drag, startPoint x: 510, startPoint y: 61, endPoint x: 237, endPoint y: 56, distance: 272.2
click at [237, 56] on h1 "American Conservatory Theater" at bounding box center [368, 65] width 296 height 26
drag, startPoint x: 223, startPoint y: 68, endPoint x: 529, endPoint y: 88, distance: 306.9
click at [529, 88] on div "American Conservatory Theater 5.0 • 7 reviews 65% approval rate $ 160 donation …" at bounding box center [445, 168] width 450 height 232
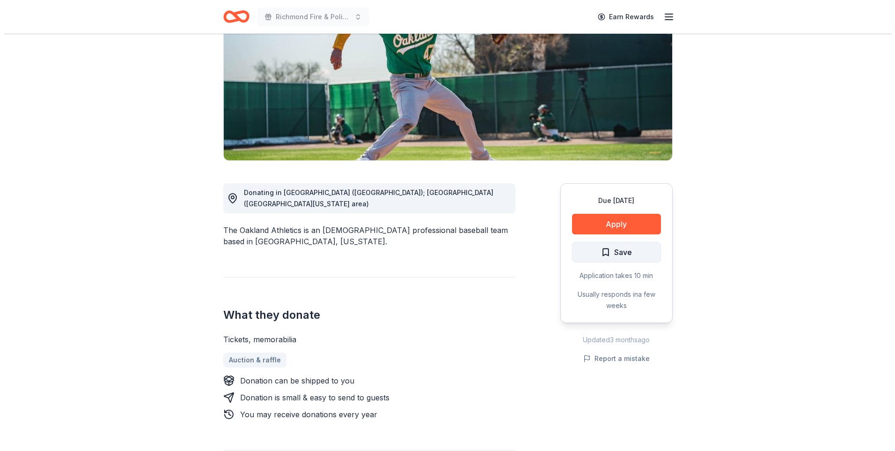
scroll to position [141, 0]
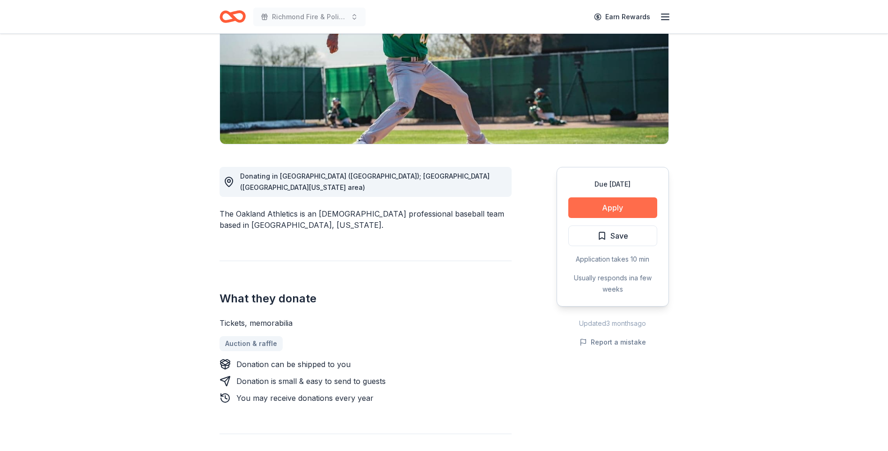
click at [615, 212] on button "Apply" at bounding box center [613, 207] width 89 height 21
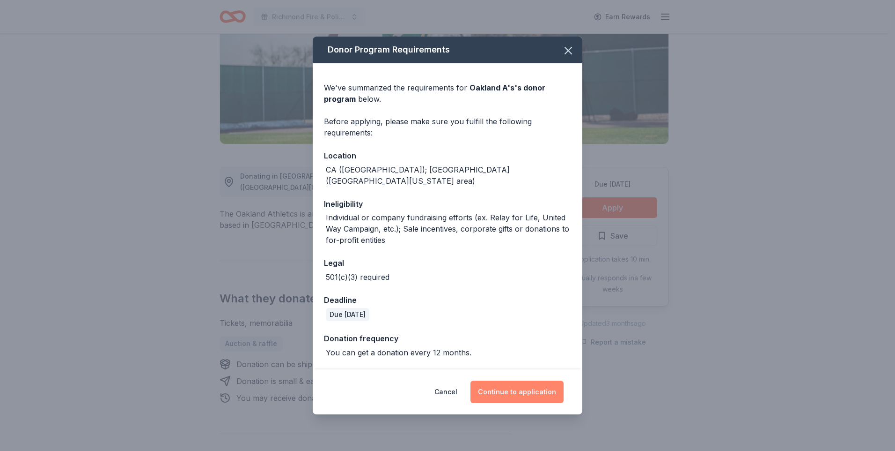
click at [512, 389] on button "Continue to application" at bounding box center [517, 391] width 93 height 22
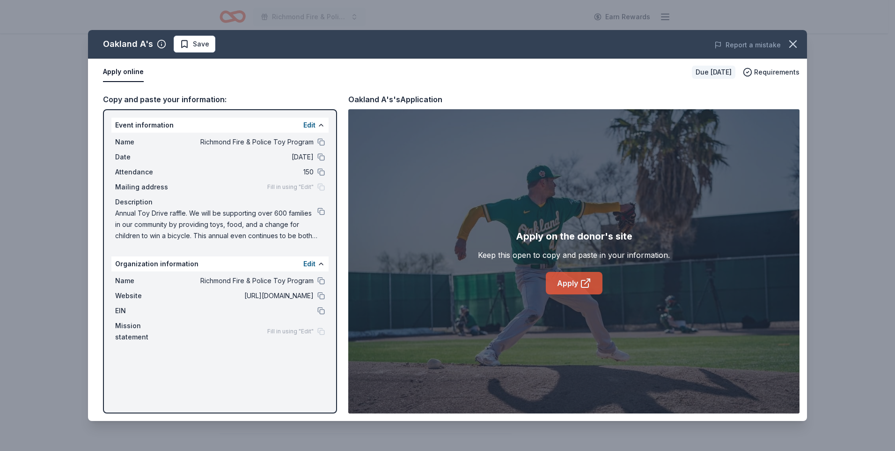
click at [584, 285] on icon at bounding box center [585, 282] width 11 height 11
